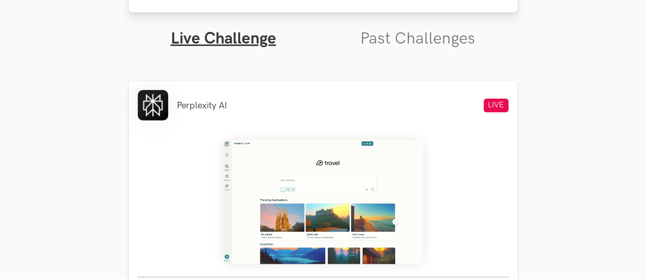
scroll to position [345, 0]
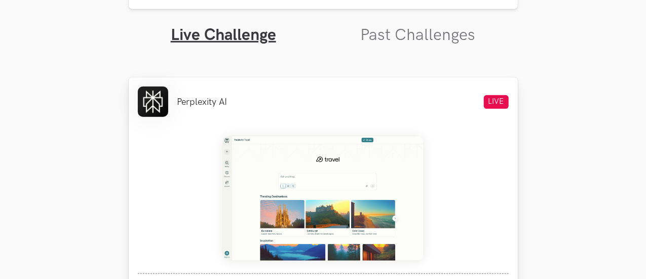
click at [299, 167] on img at bounding box center [323, 198] width 203 height 127
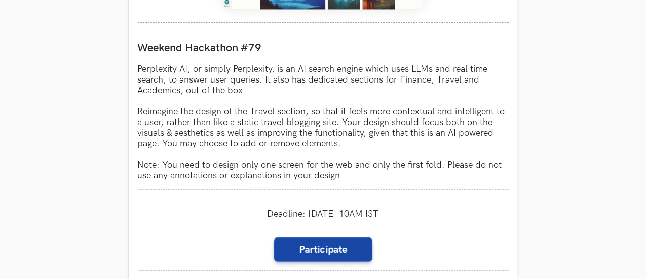
scroll to position [596, 0]
click at [258, 72] on p "Perplexity AI, or simply Perplexity, is an AI search engine which uses LLMs and…" at bounding box center [323, 122] width 371 height 117
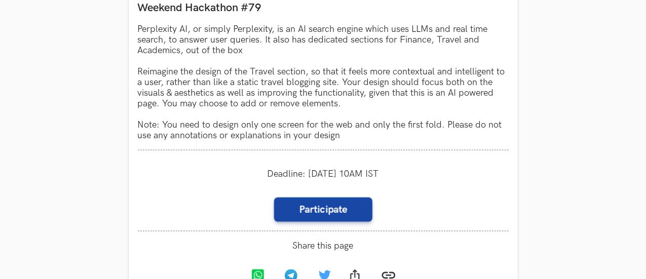
scroll to position [635, 0]
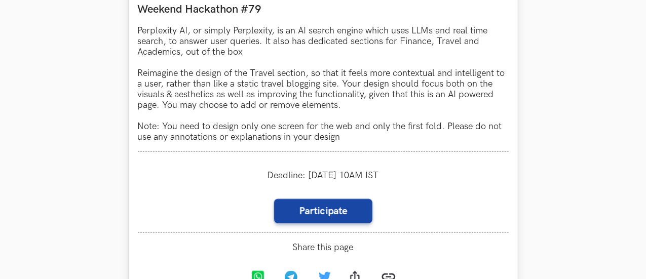
click at [337, 106] on p "Perplexity AI, or simply Perplexity, is an AI search engine which uses LLMs and…" at bounding box center [323, 83] width 371 height 117
click at [343, 107] on p "Perplexity AI, or simply Perplexity, is an AI search engine which uses LLMs and…" at bounding box center [323, 83] width 371 height 117
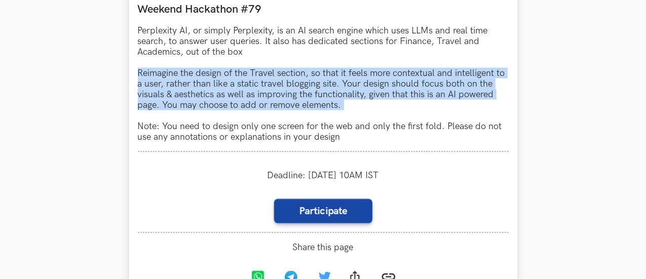
click at [343, 107] on p "Perplexity AI, or simply Perplexity, is an AI search engine which uses LLMs and…" at bounding box center [323, 83] width 371 height 117
copy p "Reimagine the design of the Travel section, so that it feels more contextual an…"
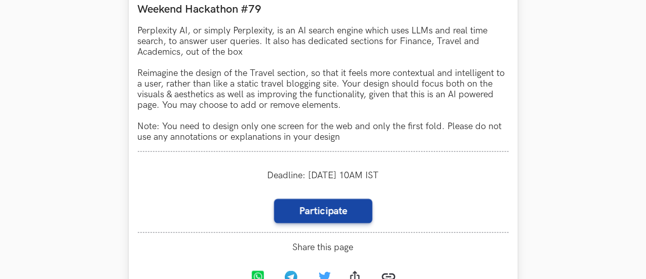
click at [256, 149] on div "Weekend Hackathon #79 Perplexity AI, or simply Perplexity, is an AI search engi…" at bounding box center [323, 72] width 371 height 159
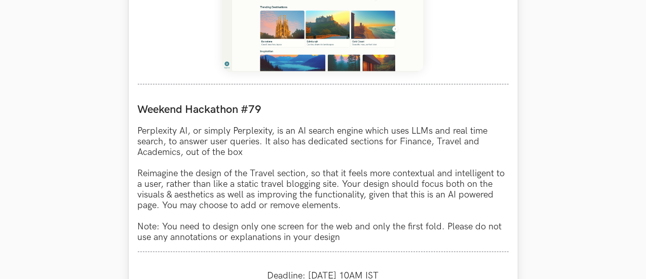
scroll to position [534, 0]
